Goal: Task Accomplishment & Management: Use online tool/utility

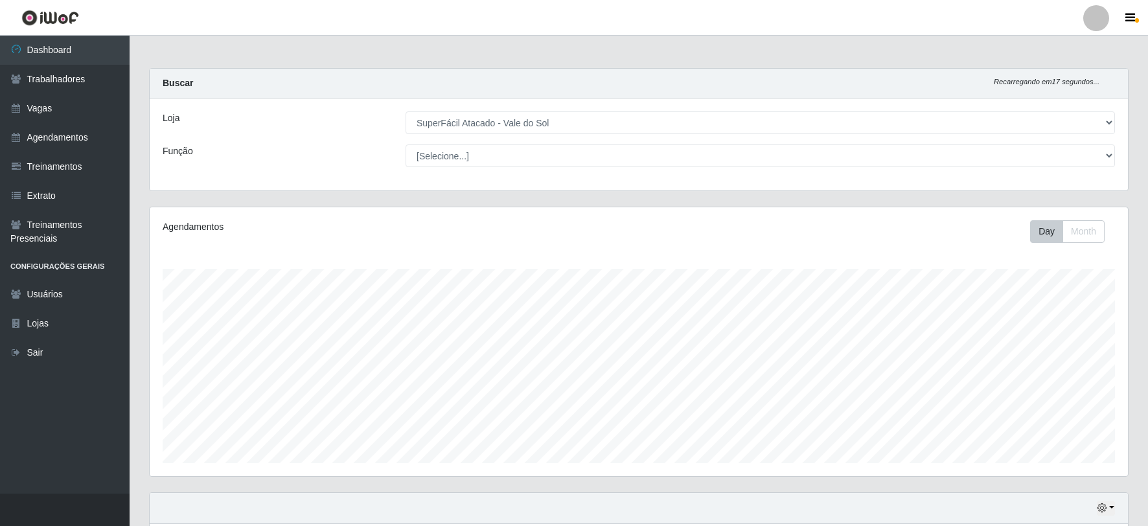
select select "502"
drag, startPoint x: 608, startPoint y: 122, endPoint x: 553, endPoint y: 178, distance: 77.9
click at [608, 122] on select "[Selecione...] SuperFácil Atacado - Vale do Sol" at bounding box center [760, 122] width 709 height 23
click at [406, 111] on select "[Selecione...] SuperFácil Atacado - Vale do Sol" at bounding box center [760, 122] width 709 height 23
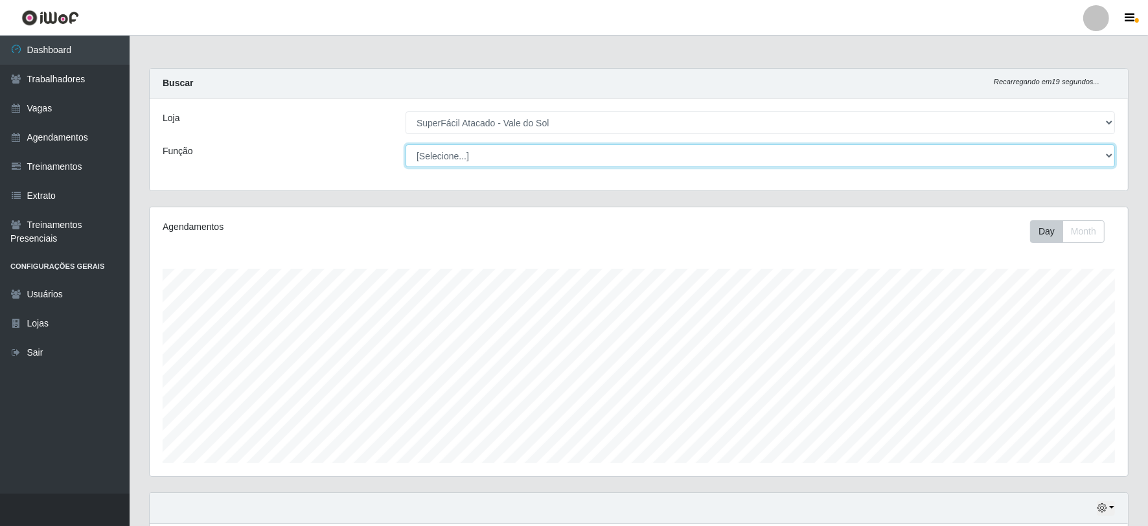
click at [498, 159] on select "[Selecione...] Embalador Embalador + Embalador ++ Operador de Caixa Operador de…" at bounding box center [760, 155] width 709 height 23
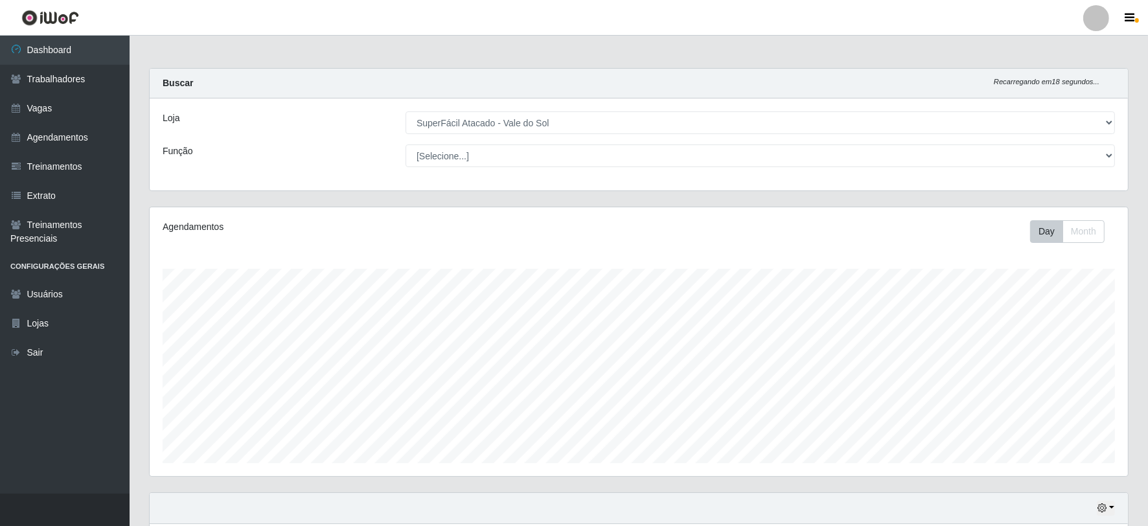
click at [369, 143] on div "Loja [Selecione...] SuperFácil Atacado - Vale do Sol Função [Selecione...] Emba…" at bounding box center [639, 144] width 978 height 92
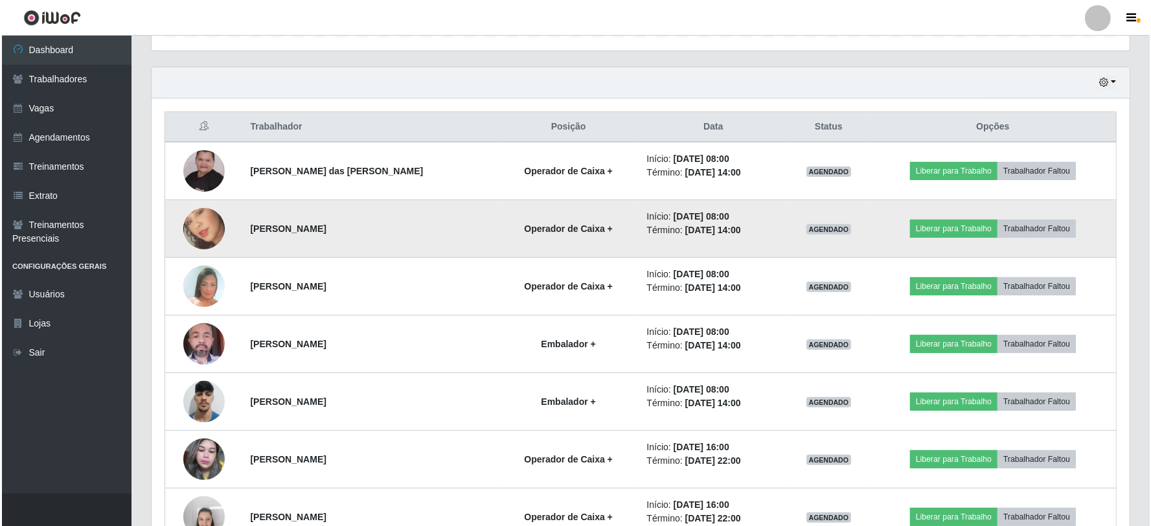
scroll to position [431, 0]
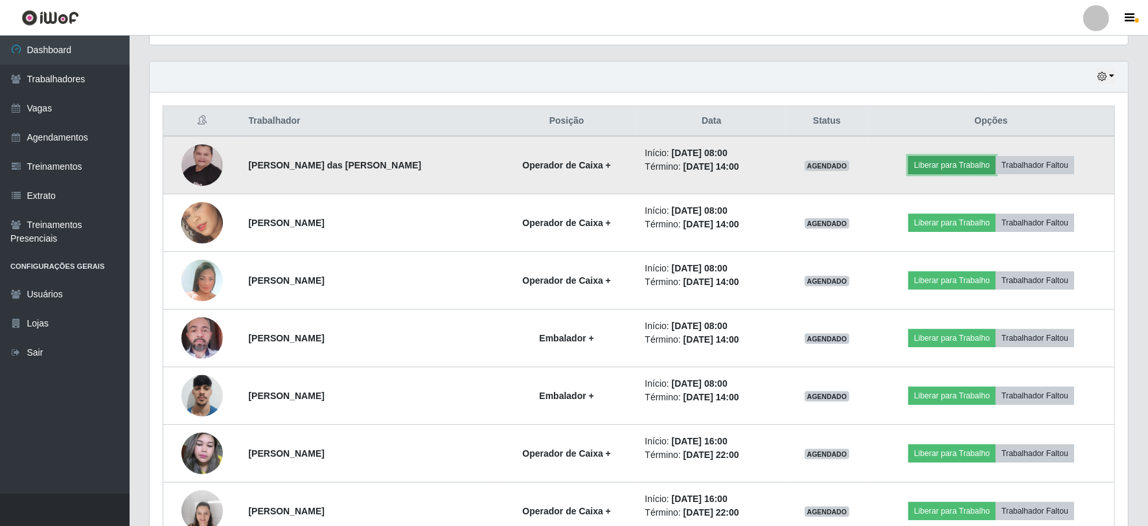
click at [957, 165] on button "Liberar para Trabalho" at bounding box center [951, 165] width 87 height 18
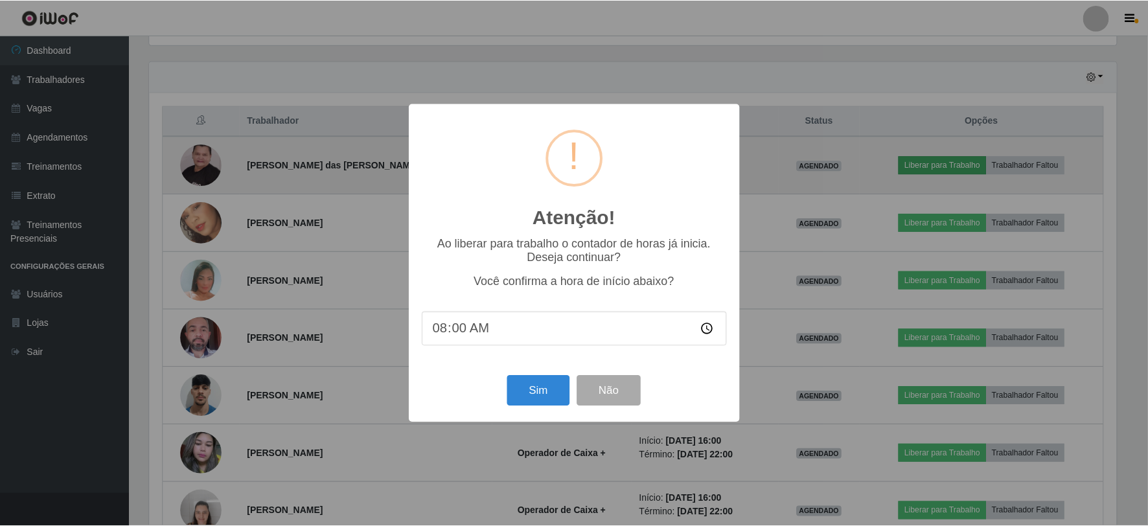
scroll to position [268, 970]
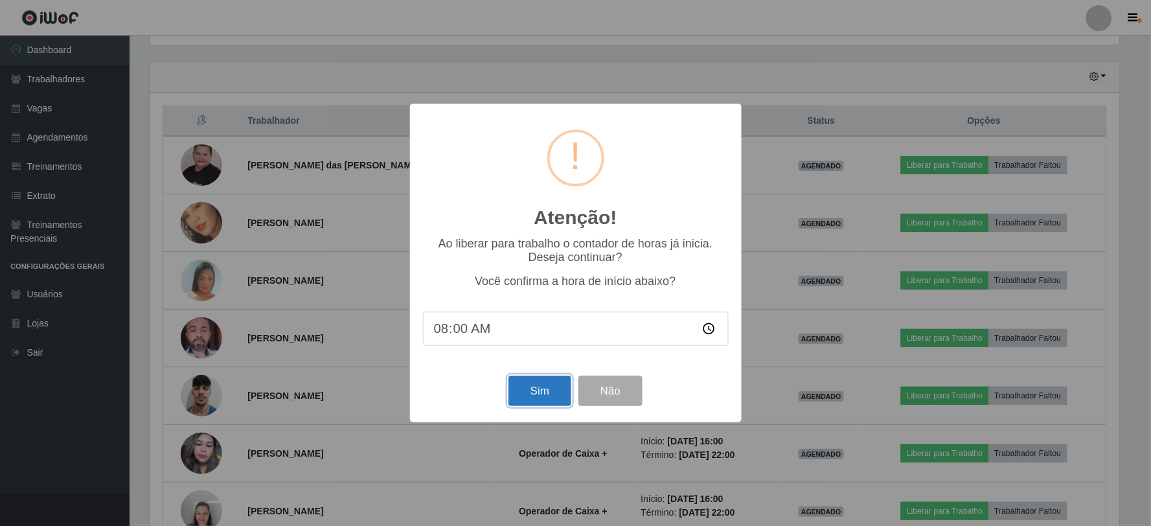
click at [553, 398] on button "Sim" at bounding box center [540, 391] width 63 height 30
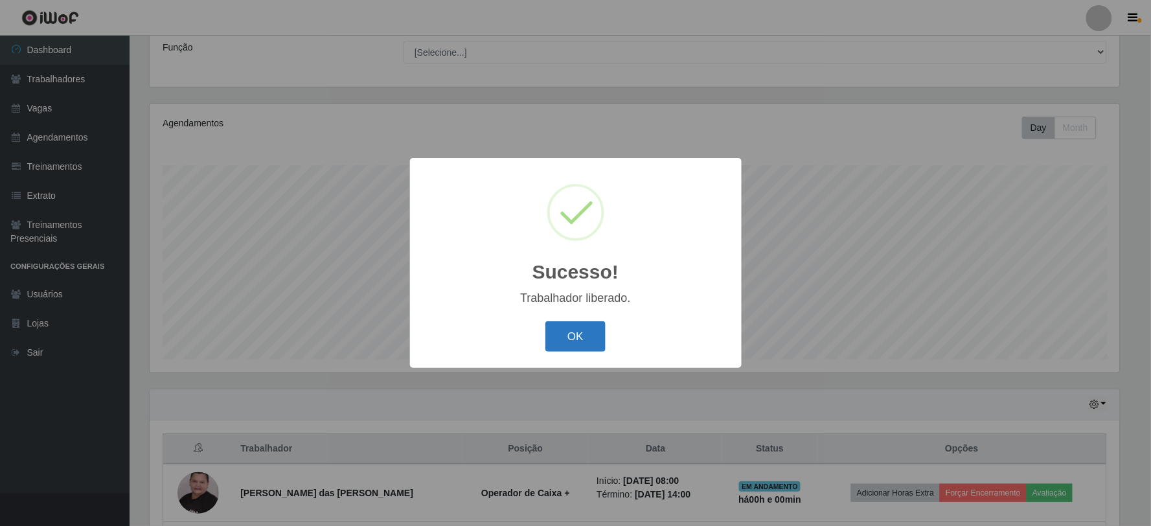
click at [567, 330] on button "OK" at bounding box center [575, 336] width 60 height 30
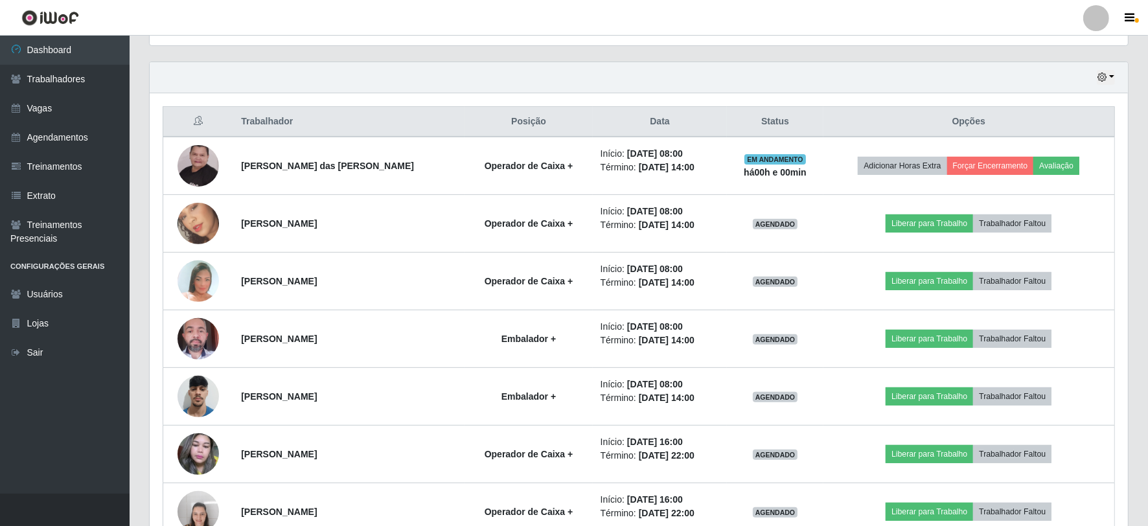
scroll to position [463, 0]
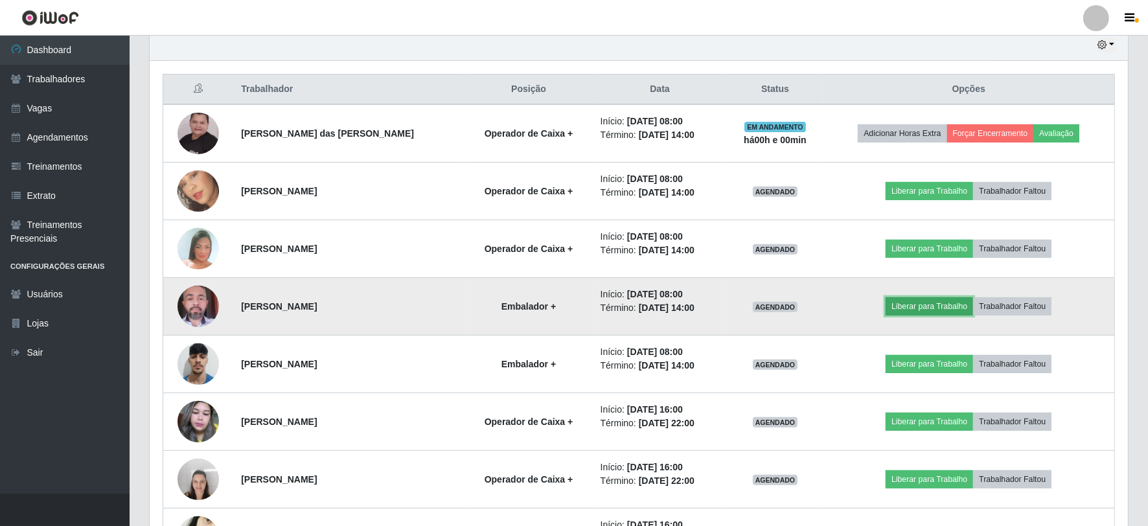
click at [919, 308] on button "Liberar para Trabalho" at bounding box center [929, 306] width 87 height 18
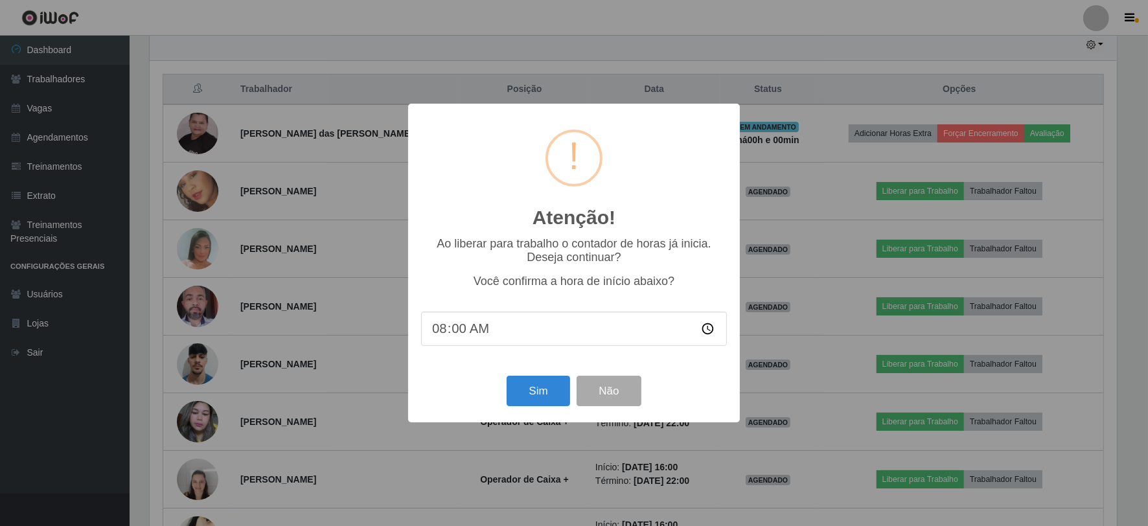
scroll to position [268, 970]
click at [538, 391] on button "Sim" at bounding box center [540, 391] width 63 height 30
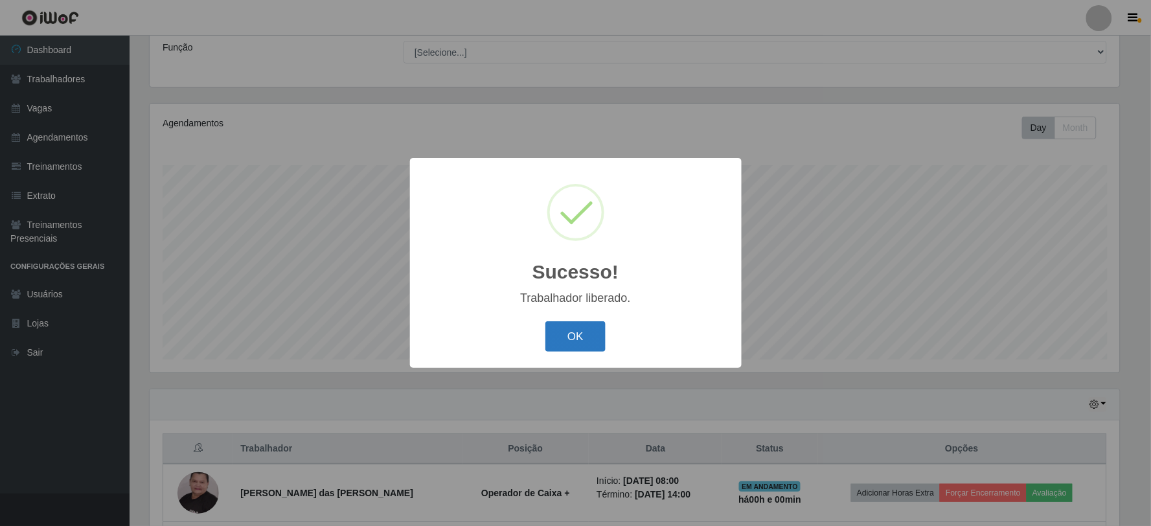
click at [564, 326] on button "OK" at bounding box center [575, 336] width 60 height 30
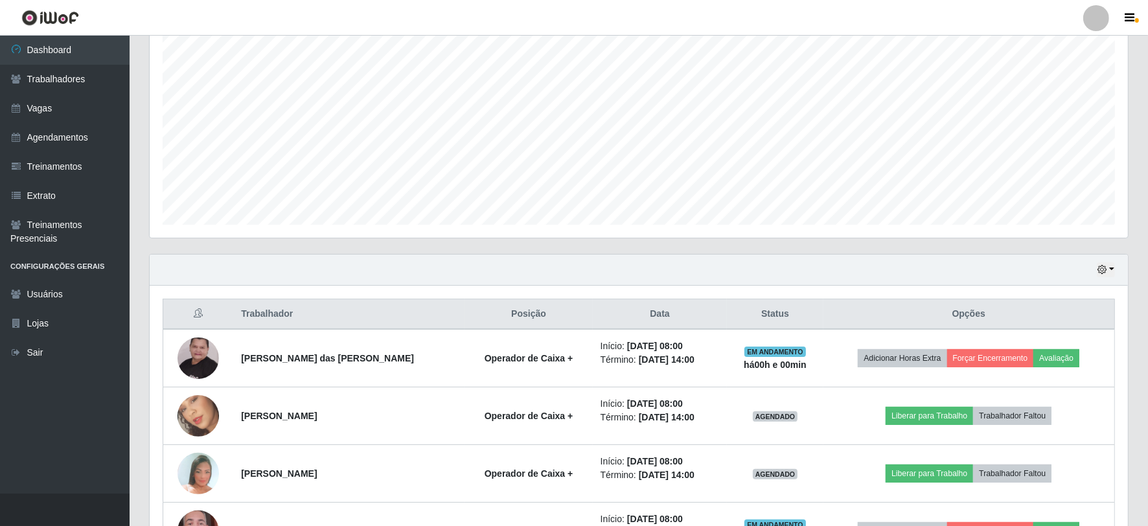
scroll to position [391, 0]
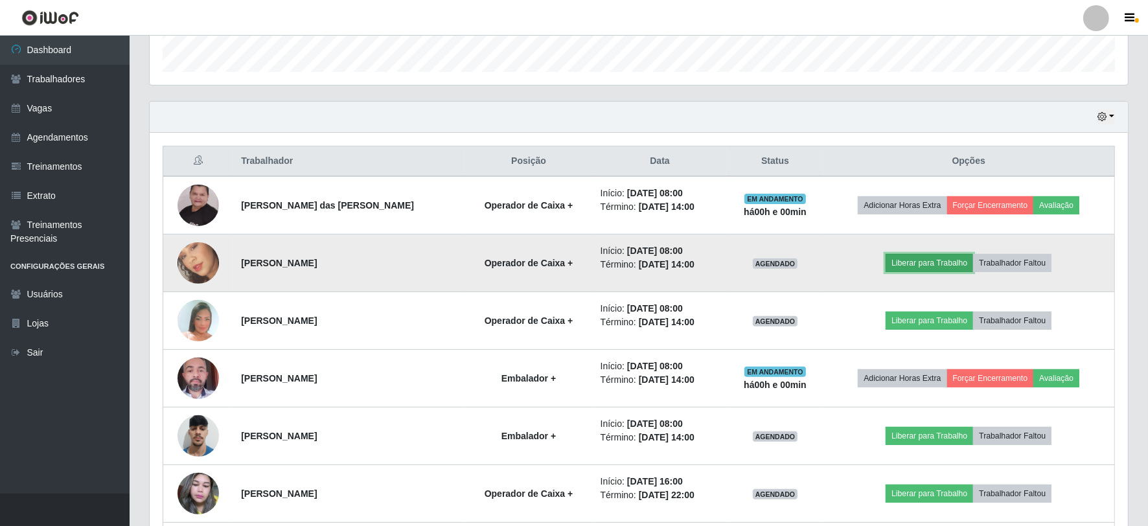
click at [943, 262] on button "Liberar para Trabalho" at bounding box center [929, 263] width 87 height 18
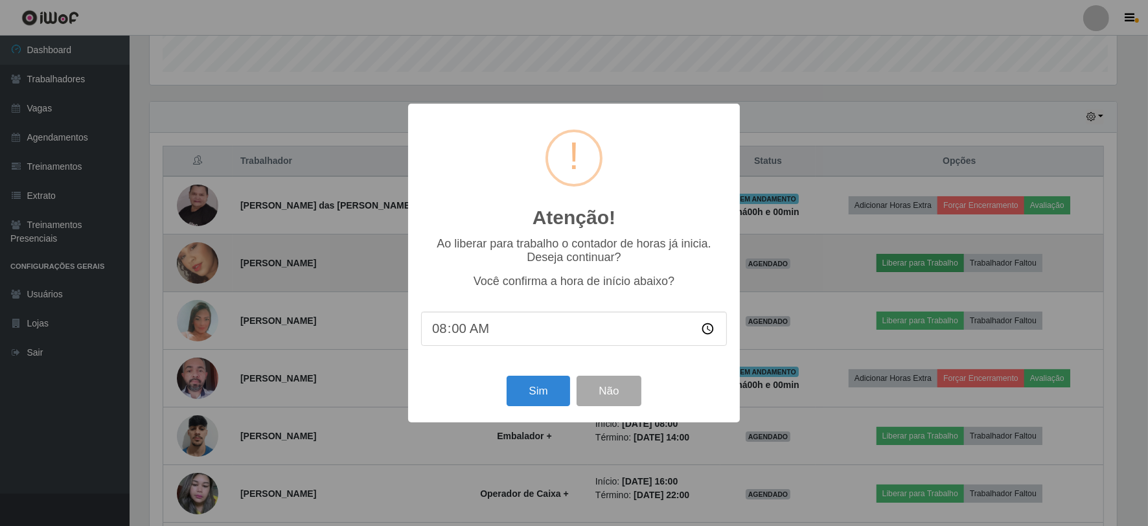
scroll to position [268, 970]
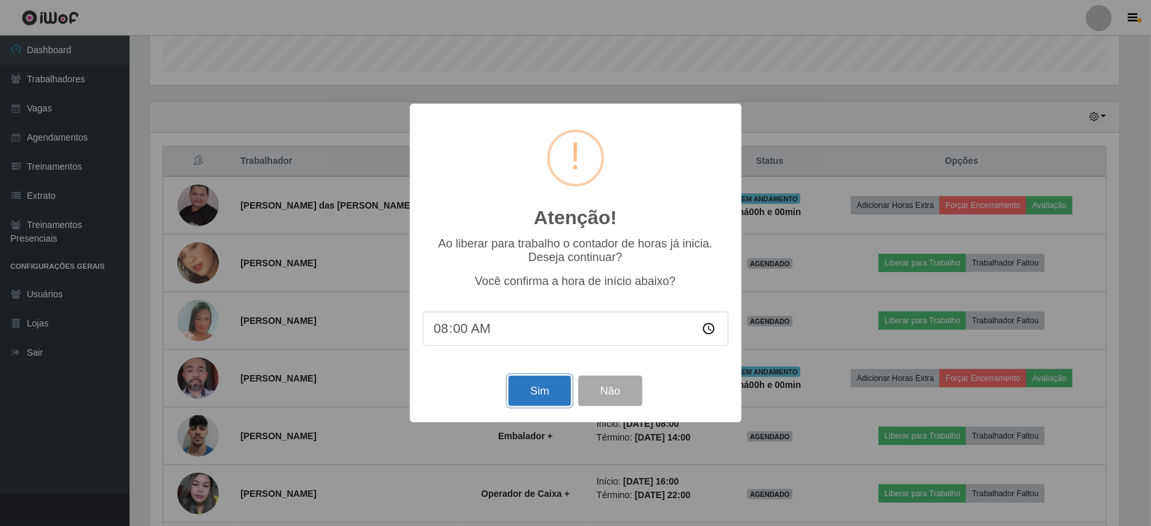
click at [536, 391] on button "Sim" at bounding box center [540, 391] width 63 height 30
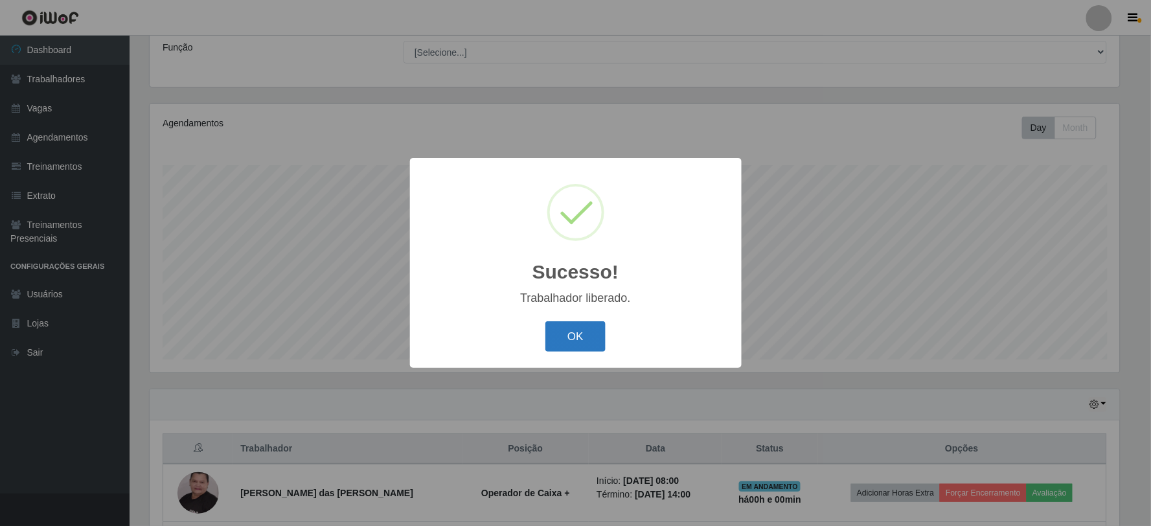
click at [573, 334] on button "OK" at bounding box center [575, 336] width 60 height 30
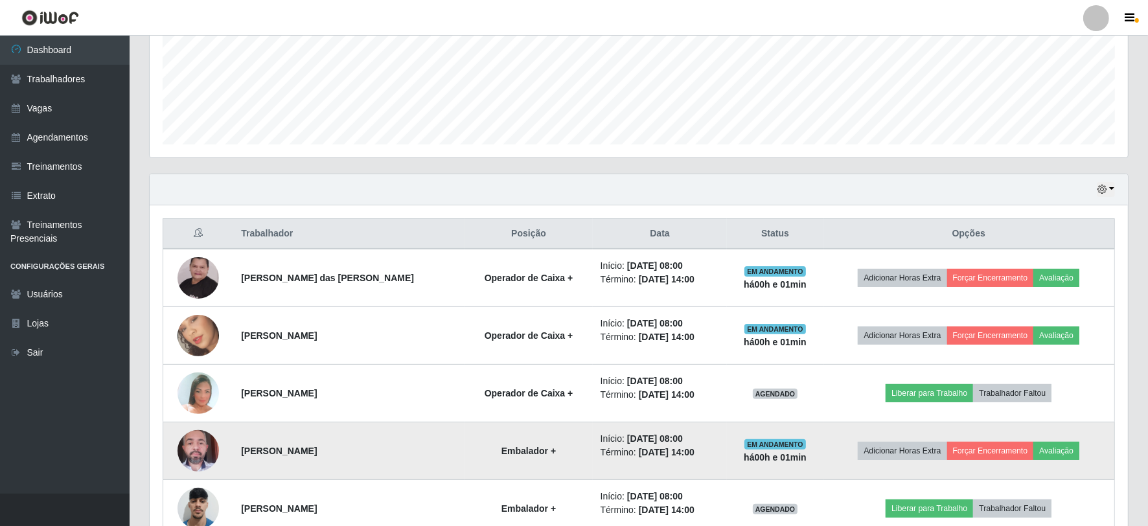
scroll to position [319, 0]
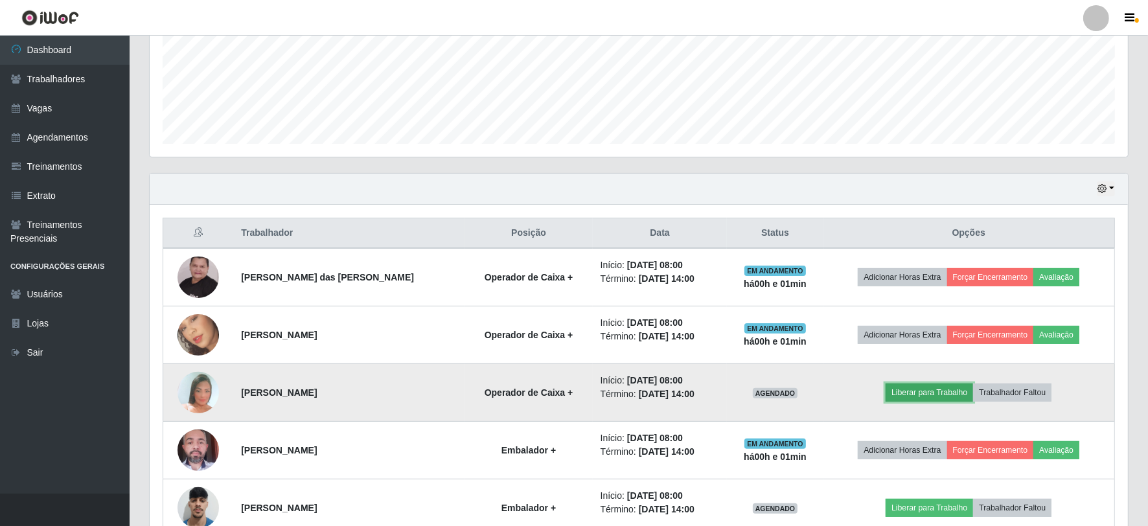
click at [924, 393] on button "Liberar para Trabalho" at bounding box center [929, 393] width 87 height 18
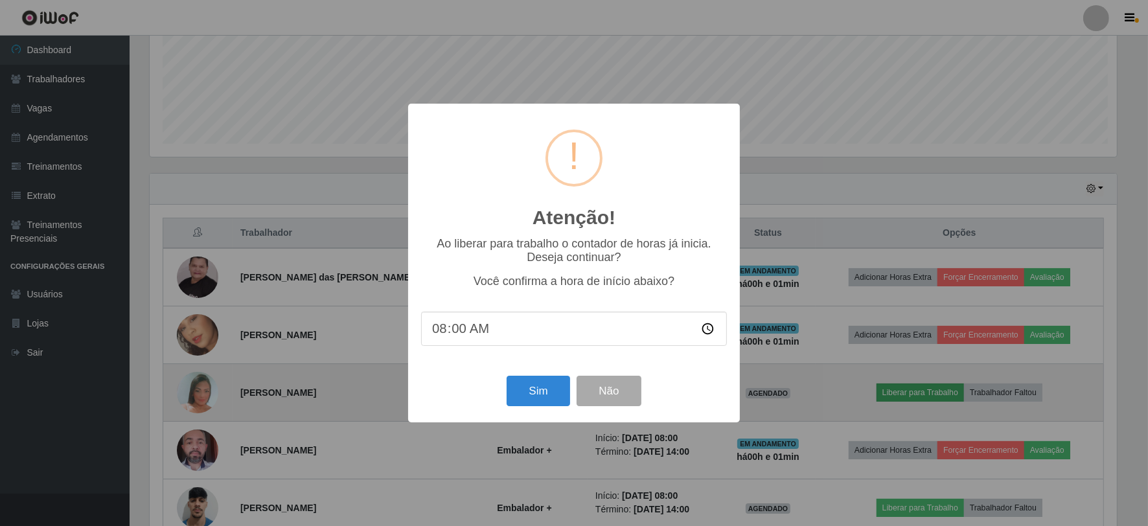
scroll to position [268, 970]
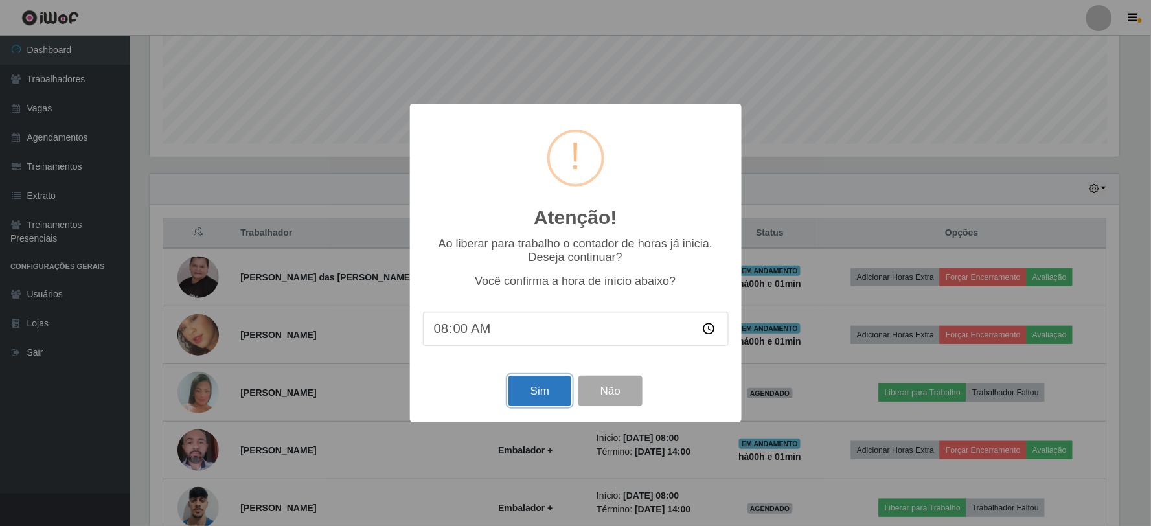
click at [557, 389] on button "Sim" at bounding box center [540, 391] width 63 height 30
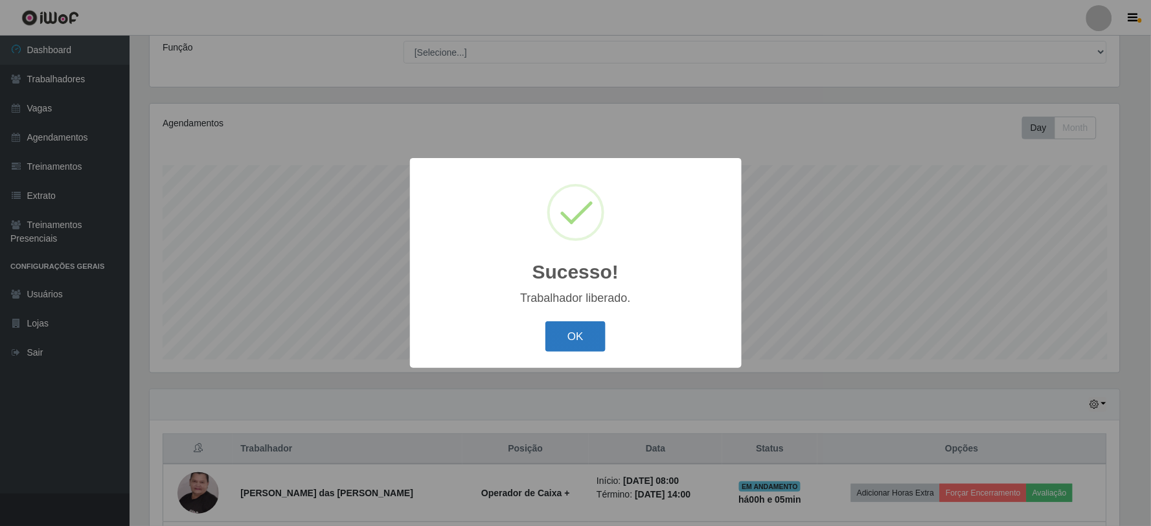
click at [593, 332] on button "OK" at bounding box center [575, 336] width 60 height 30
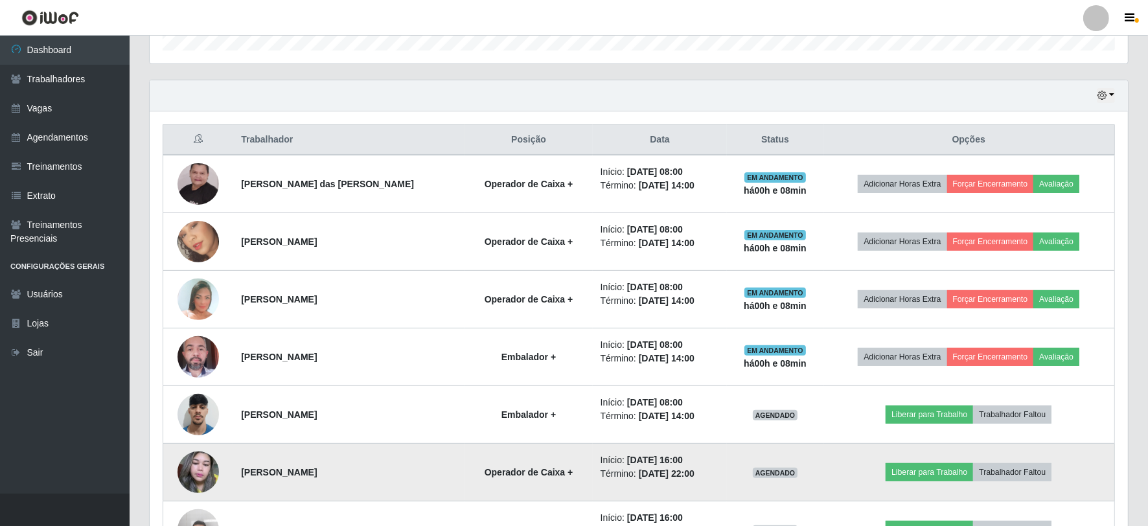
scroll to position [378, 0]
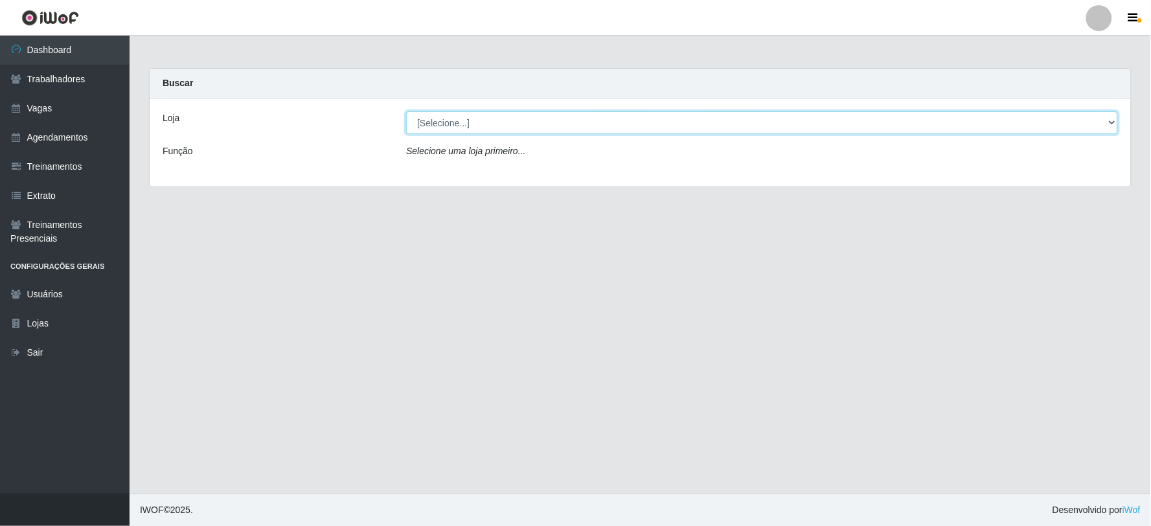
click at [454, 124] on select "[Selecione...] SuperFácil Atacado - Vale do Sol" at bounding box center [762, 122] width 712 height 23
select select "502"
click at [406, 111] on select "[Selecione...] SuperFácil Atacado - Vale do Sol" at bounding box center [762, 122] width 712 height 23
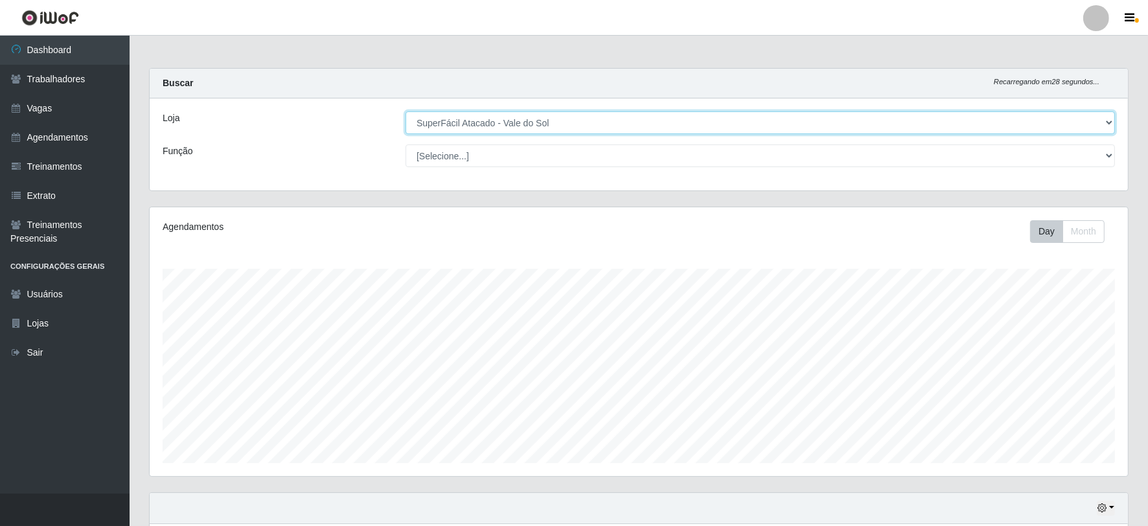
scroll to position [268, 978]
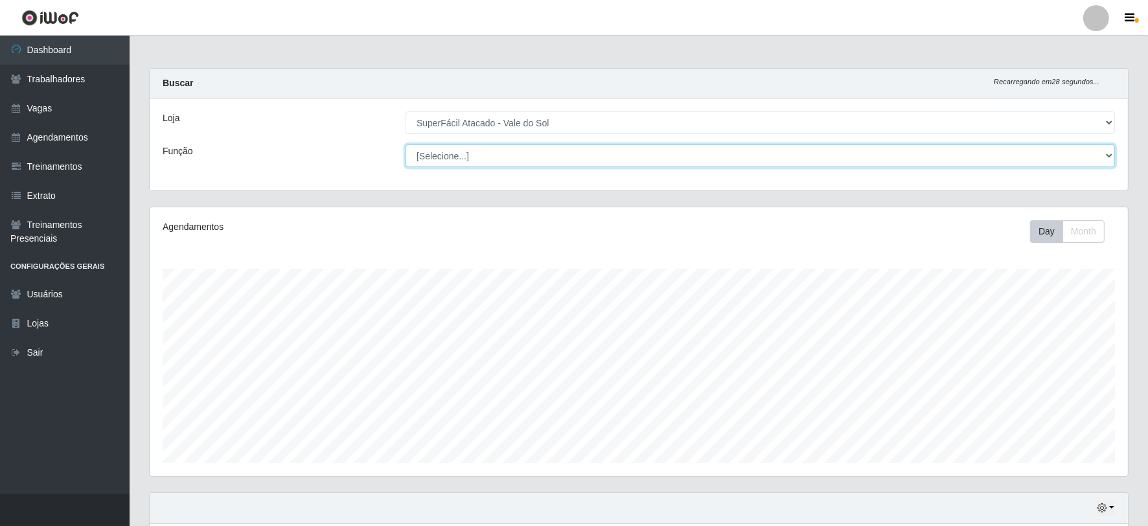
click at [463, 159] on select "[Selecione...] Embalador Embalador + Embalador ++ Operador de Caixa Operador de…" at bounding box center [760, 155] width 709 height 23
click at [463, 156] on select "[Selecione...] Embalador Embalador + Embalador ++ Operador de Caixa Operador de…" at bounding box center [760, 155] width 709 height 23
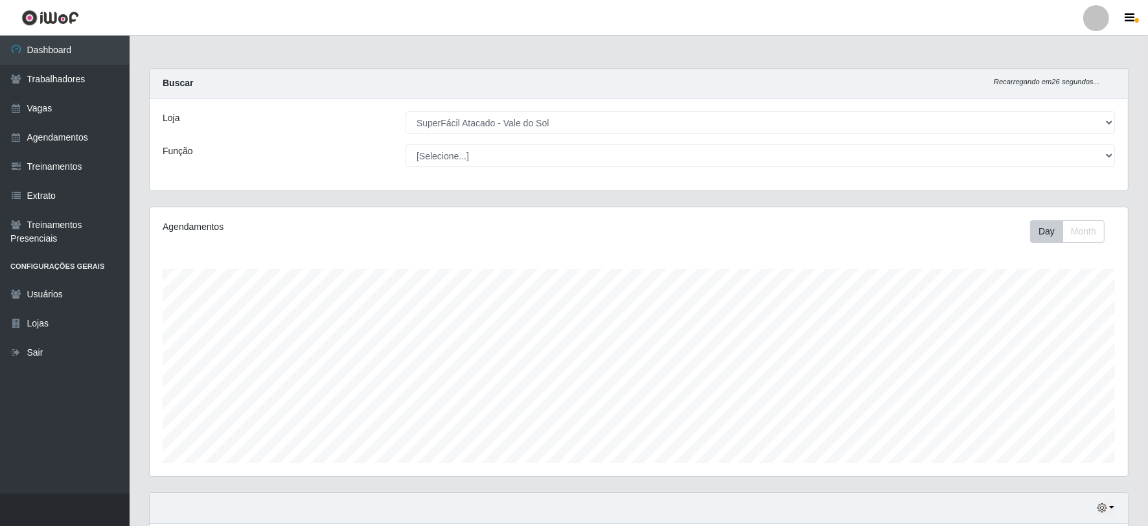
click at [339, 145] on div "Função" at bounding box center [274, 155] width 243 height 23
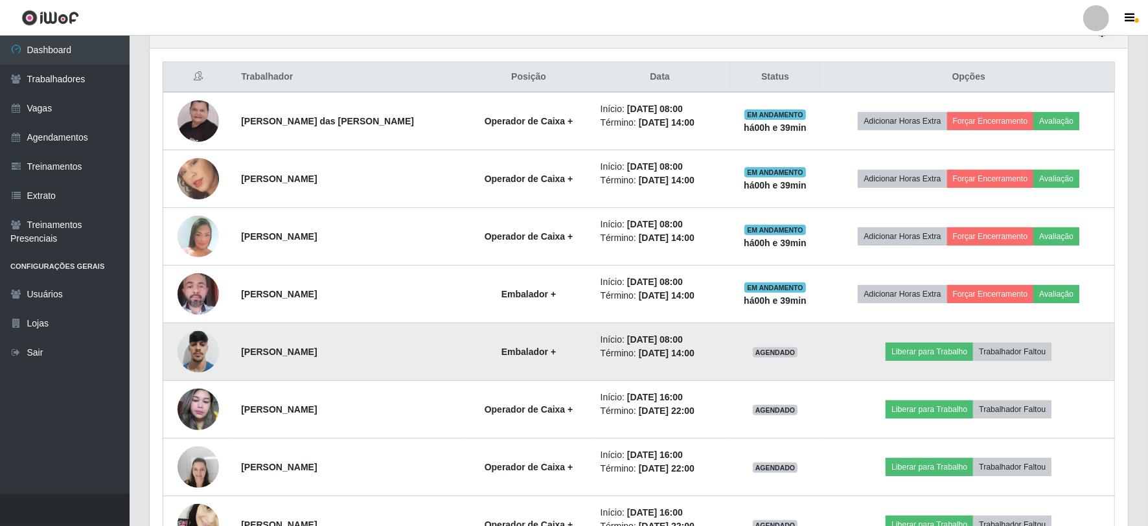
scroll to position [450, 0]
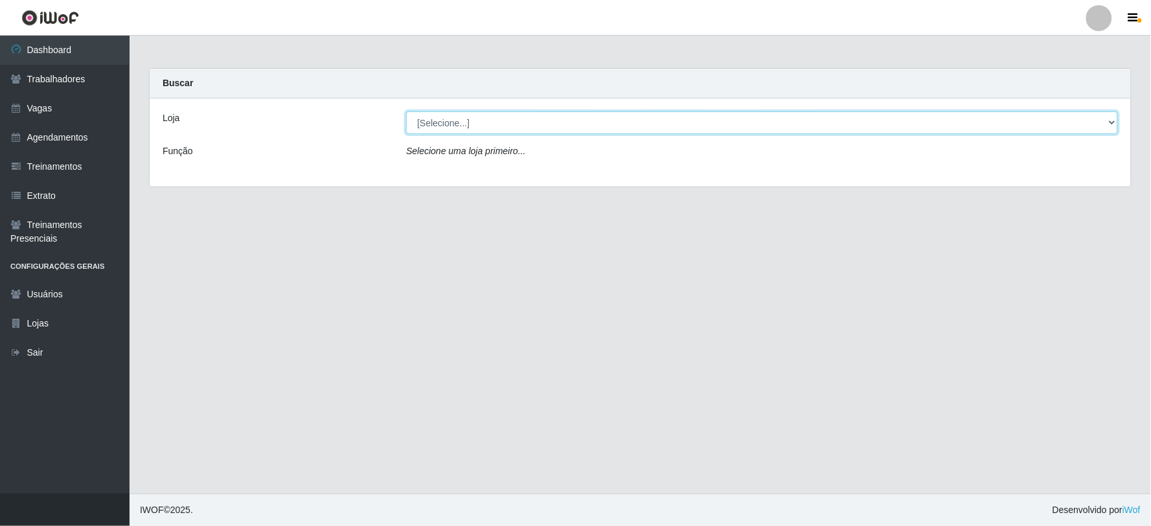
click at [516, 117] on select "[Selecione...] SuperFácil Atacado - Vale do Sol" at bounding box center [762, 122] width 712 height 23
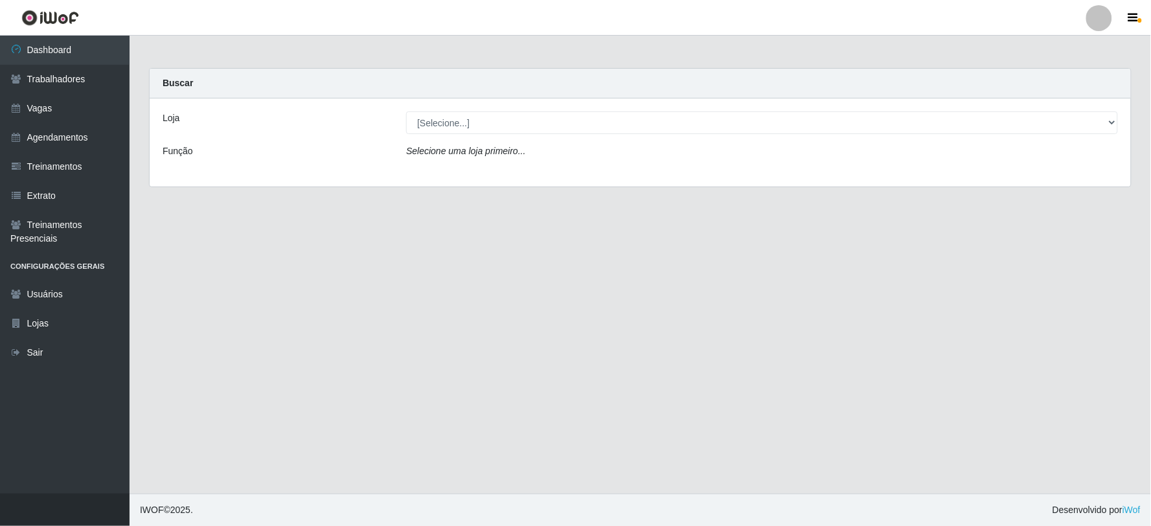
click at [517, 171] on div "Loja [Selecione...] SuperFácil Atacado - Vale do Sol Função Selecione uma loja …" at bounding box center [640, 142] width 981 height 88
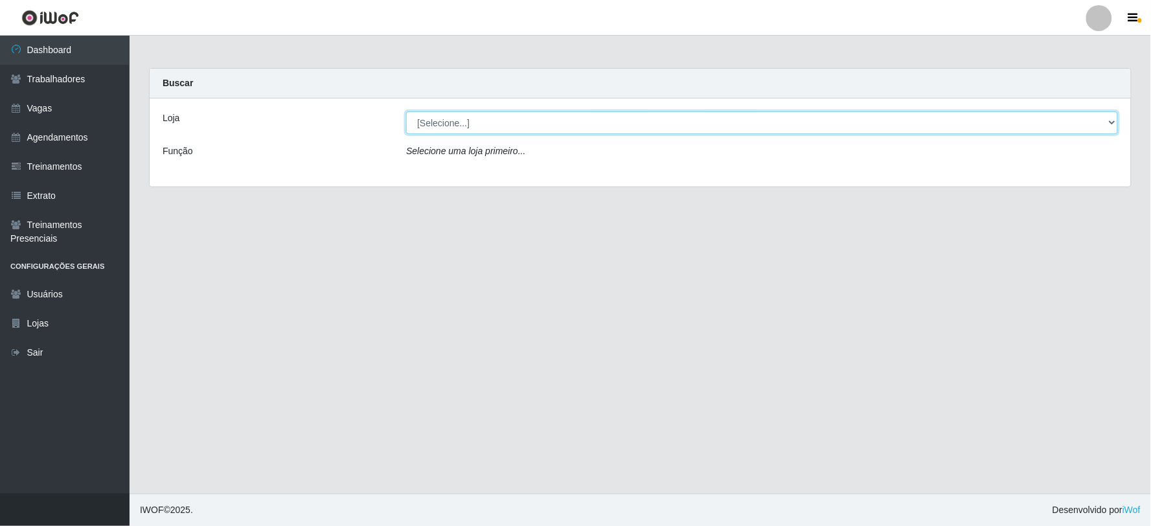
click at [510, 115] on select "[Selecione...] SuperFácil Atacado - Vale do Sol" at bounding box center [762, 122] width 712 height 23
select select "502"
click at [406, 111] on select "[Selecione...] SuperFácil Atacado - Vale do Sol" at bounding box center [762, 122] width 712 height 23
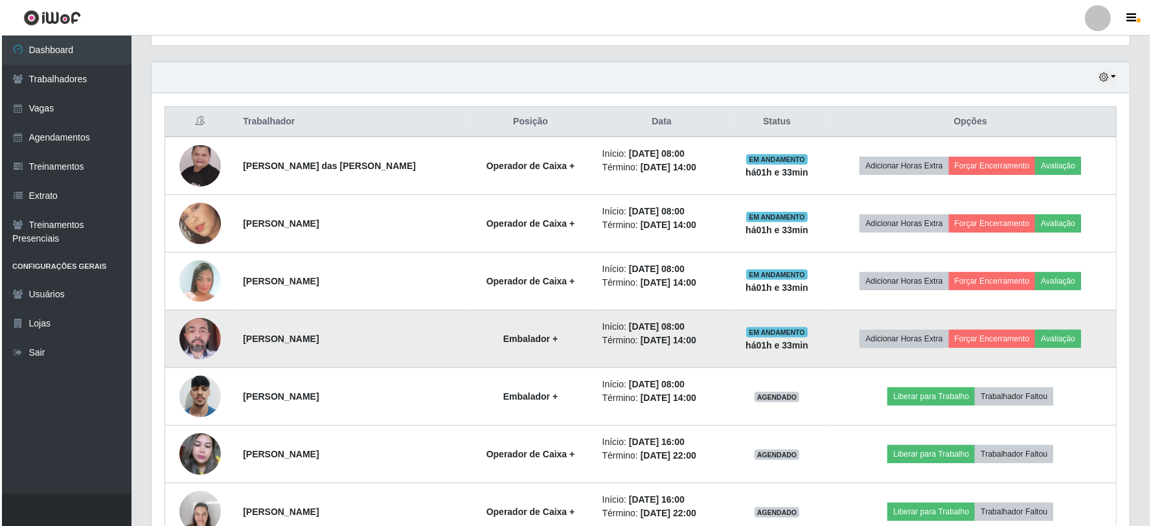
scroll to position [431, 0]
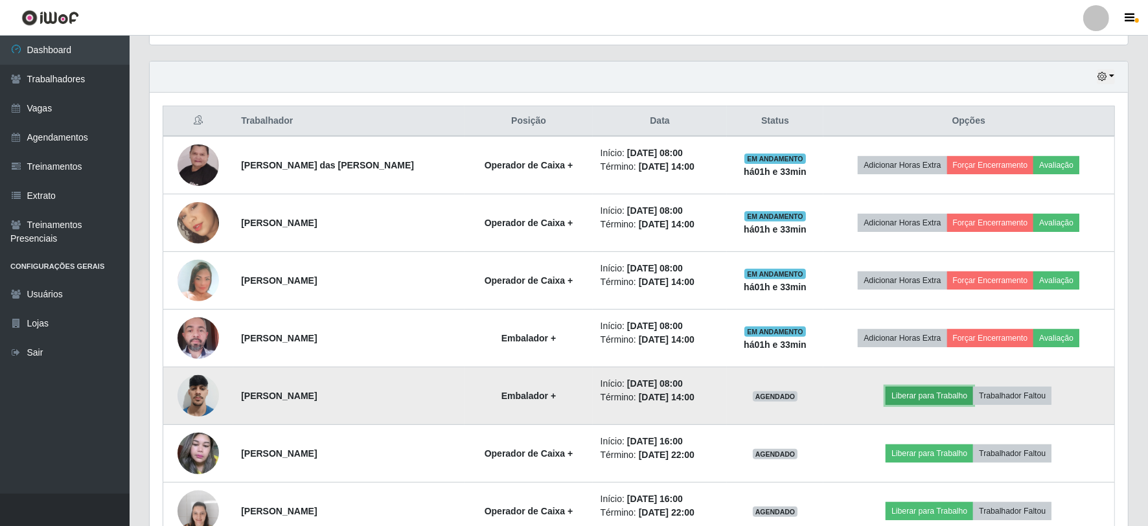
click at [947, 400] on button "Liberar para Trabalho" at bounding box center [929, 396] width 87 height 18
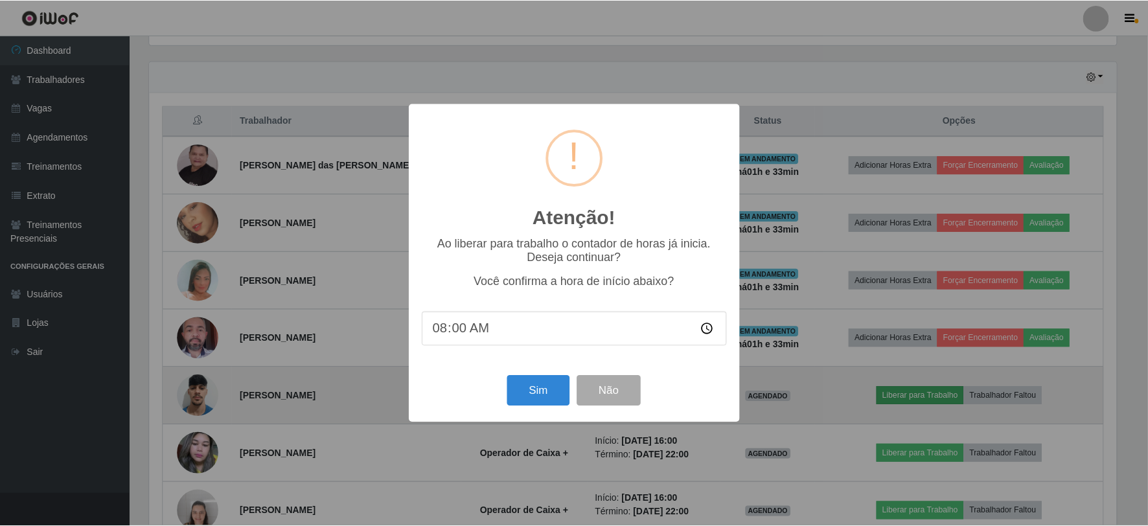
scroll to position [268, 970]
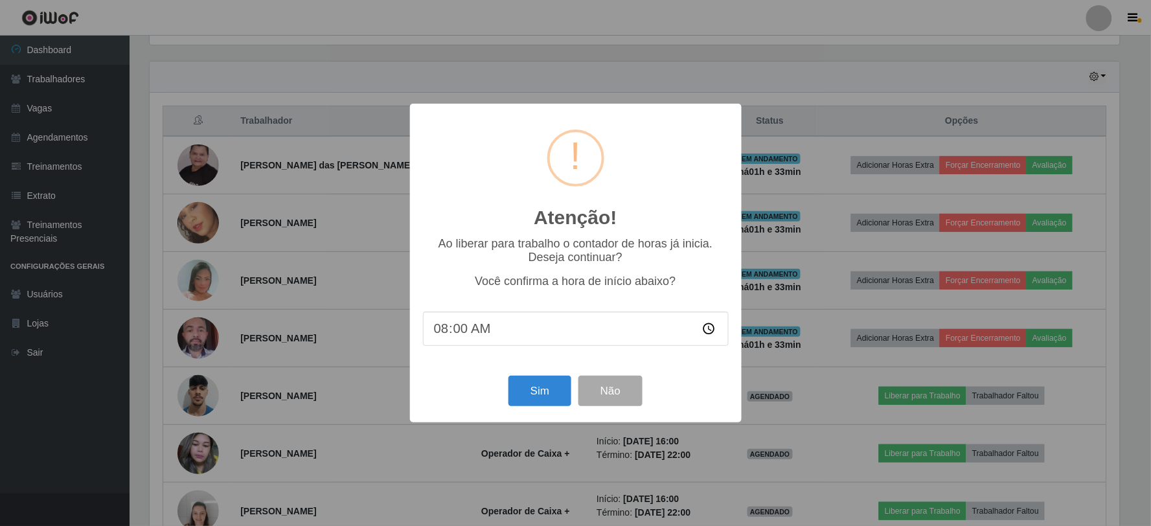
click at [465, 335] on input "08:00" at bounding box center [576, 329] width 306 height 34
type input "08:18"
click at [558, 393] on button "Sim" at bounding box center [540, 391] width 63 height 30
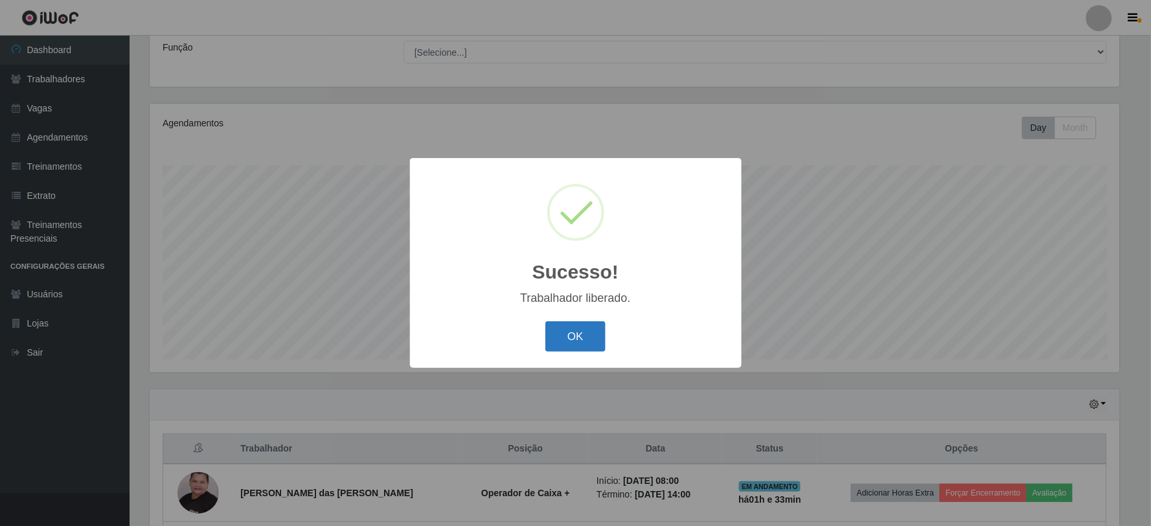
click at [573, 339] on button "OK" at bounding box center [575, 336] width 60 height 30
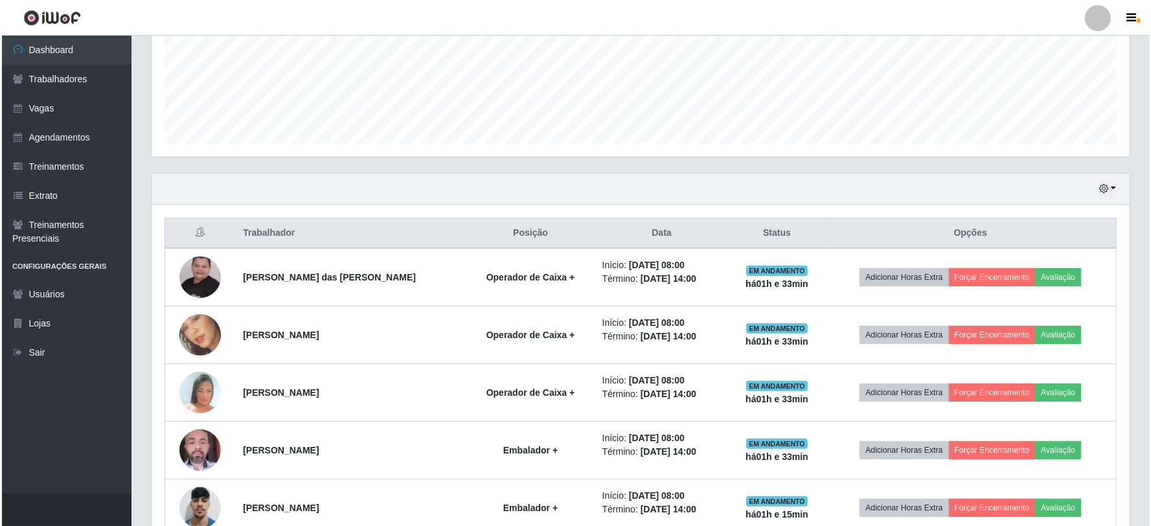
scroll to position [535, 0]
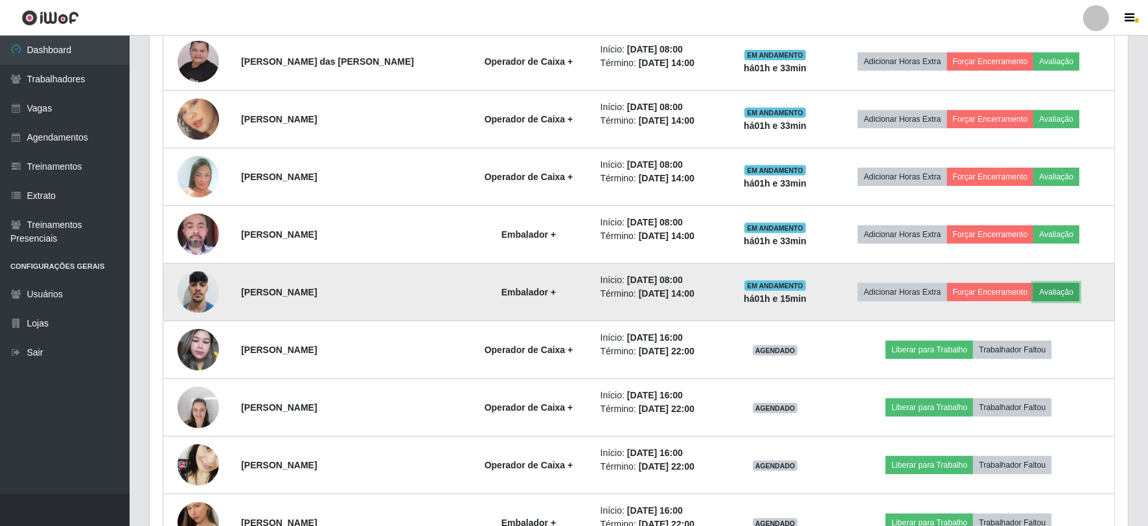
click at [1058, 292] on button "Avaliação" at bounding box center [1056, 292] width 46 height 18
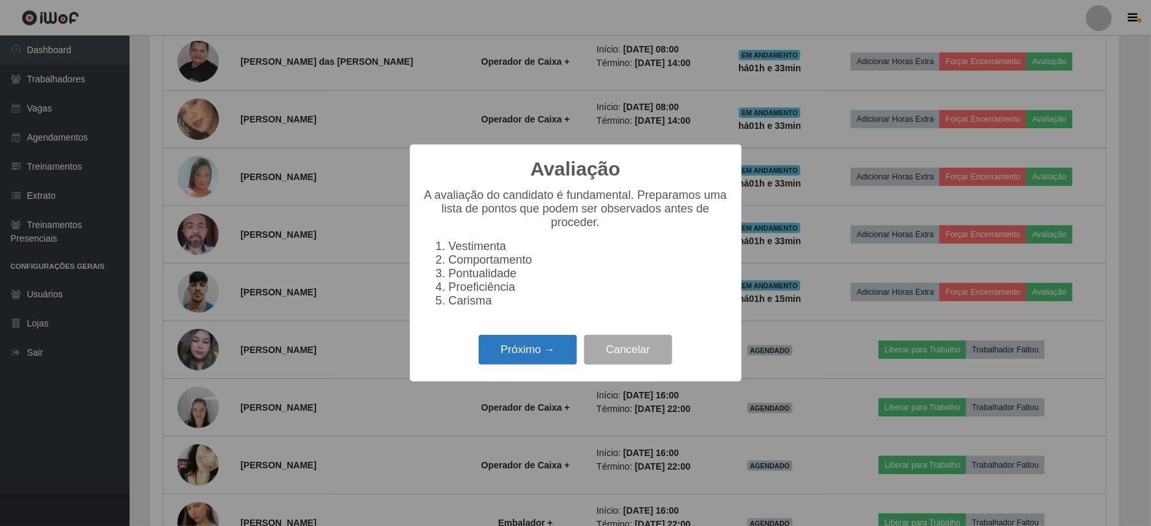
click at [539, 354] on button "Próximo →" at bounding box center [528, 350] width 98 height 30
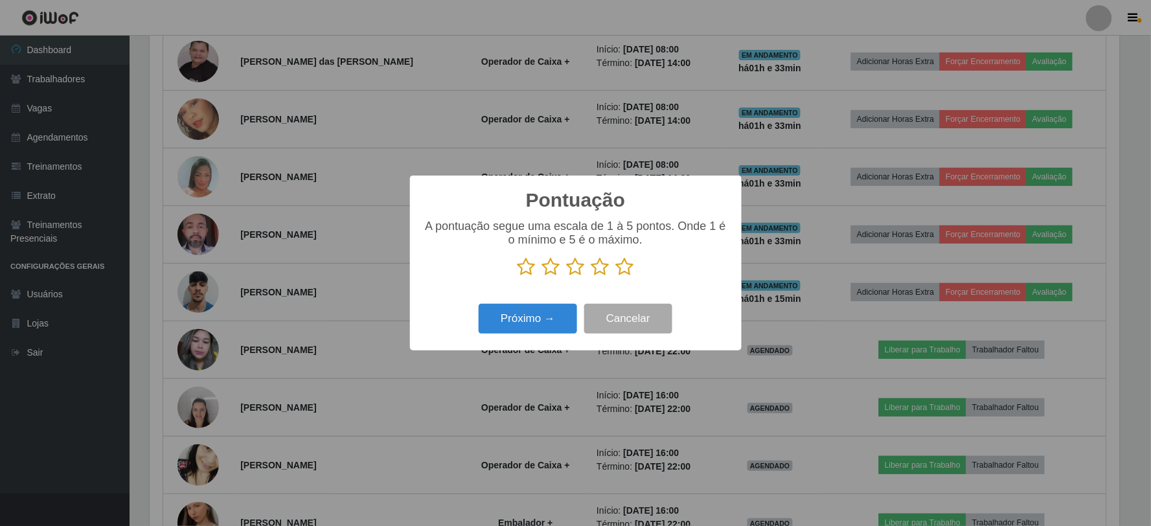
click at [553, 273] on icon at bounding box center [551, 266] width 18 height 19
click at [542, 277] on input "radio" at bounding box center [542, 277] width 0 height 0
click at [555, 313] on button "Próximo →" at bounding box center [528, 319] width 98 height 30
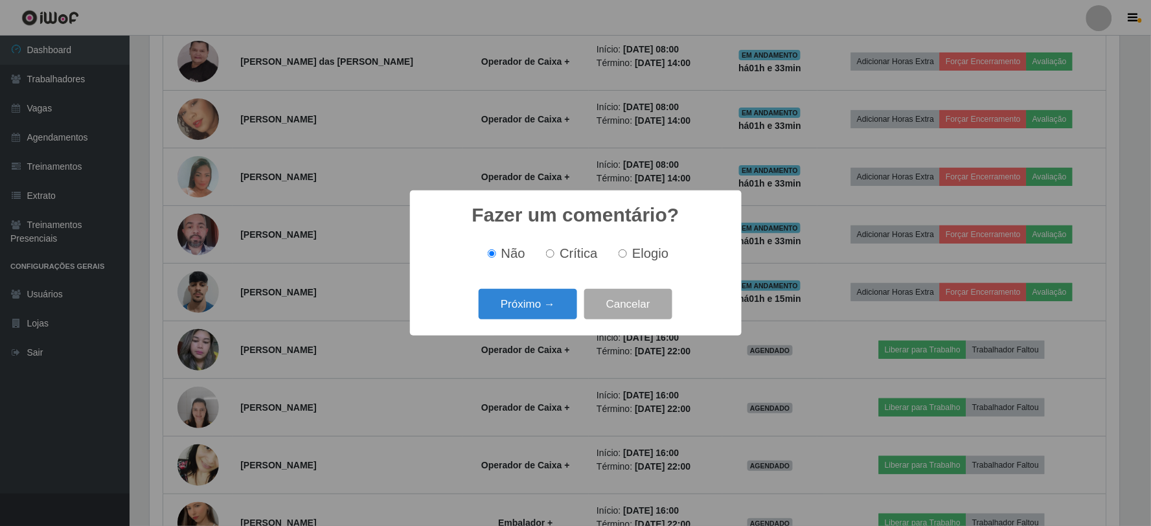
click at [566, 253] on span "Crítica" at bounding box center [579, 253] width 38 height 14
click at [555, 253] on input "Crítica" at bounding box center [550, 253] width 8 height 8
radio input "true"
click at [549, 299] on button "Próximo →" at bounding box center [528, 304] width 98 height 30
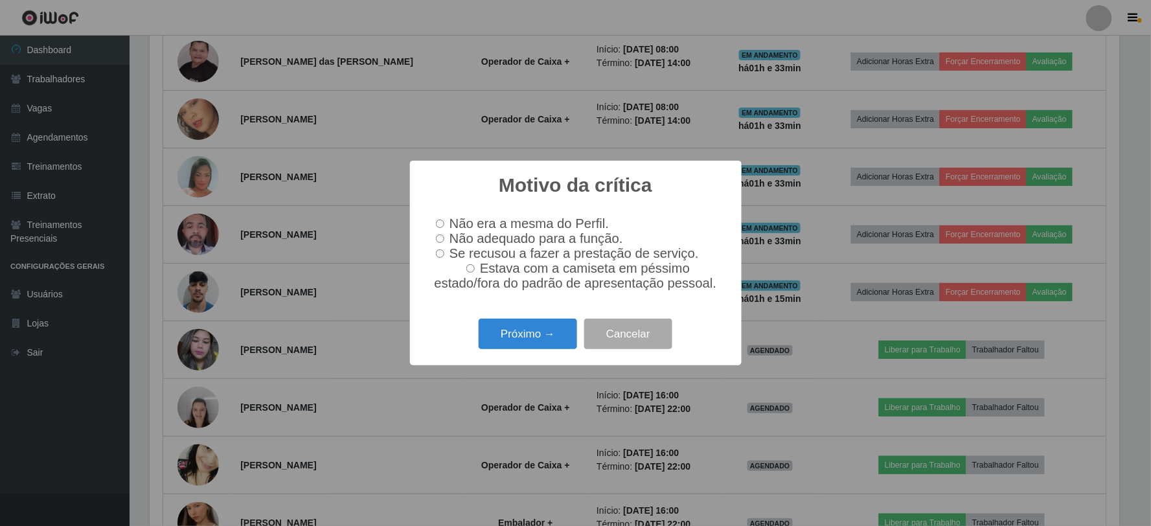
click at [447, 236] on label "Não adequado para a função." at bounding box center [527, 238] width 192 height 15
click at [444, 236] on input "Não adequado para a função." at bounding box center [440, 239] width 8 height 8
radio input "true"
click at [552, 335] on button "Próximo →" at bounding box center [528, 334] width 98 height 30
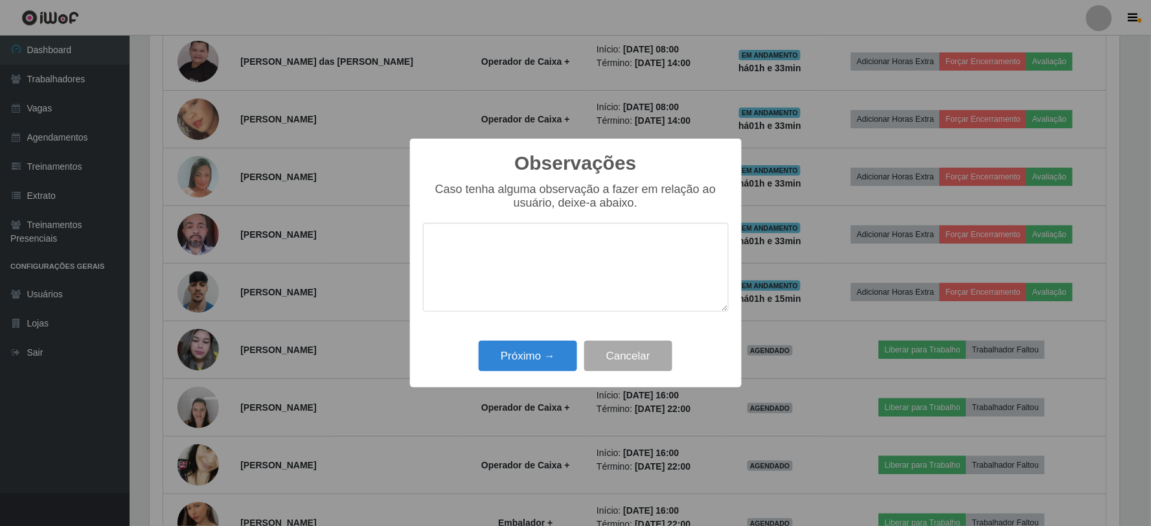
click at [492, 256] on textarea at bounding box center [576, 267] width 306 height 89
click at [721, 245] on textarea "O mesmo chegou atrasado e não veio até o local correto para dar entrada." at bounding box center [576, 267] width 306 height 89
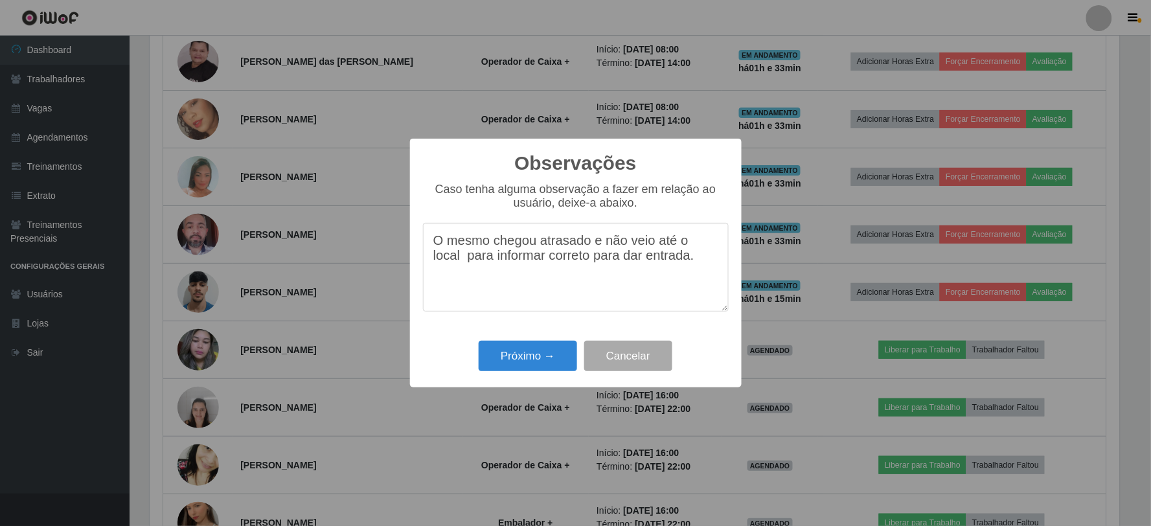
click at [558, 262] on textarea "O mesmo chegou atrasado e não veio até o local para informar correto para dar e…" at bounding box center [576, 267] width 306 height 89
click at [555, 286] on textarea "O mesmo chegou atrasado e não veio até o local para informar a entrada ou infor…" at bounding box center [576, 267] width 306 height 89
type textarea "O mesmo chegou atrasado e não veio até o local para informar a entrada ou infor…"
click at [546, 343] on button "Próximo →" at bounding box center [528, 356] width 98 height 30
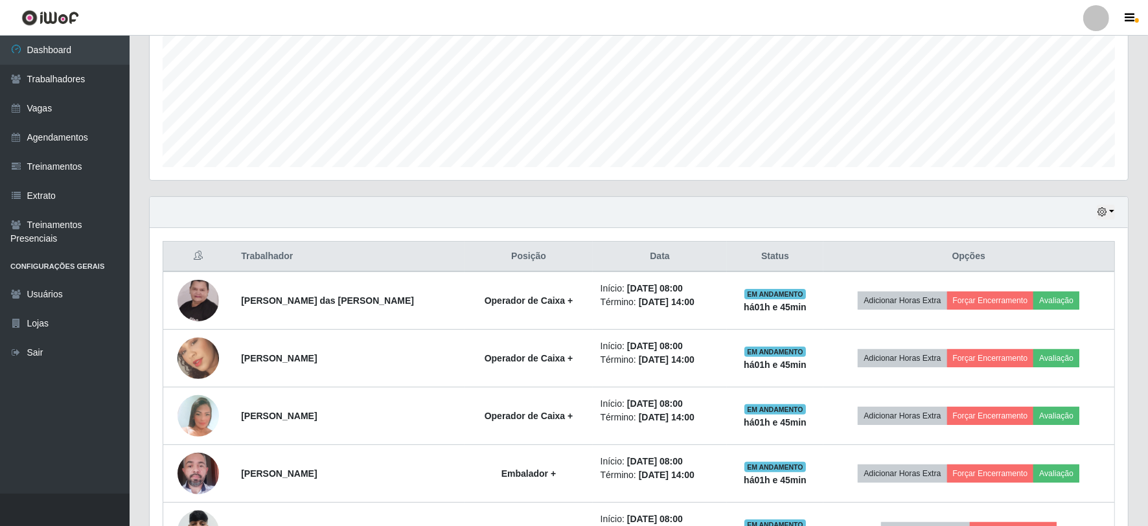
scroll to position [216, 0]
